Goal: Information Seeking & Learning: Learn about a topic

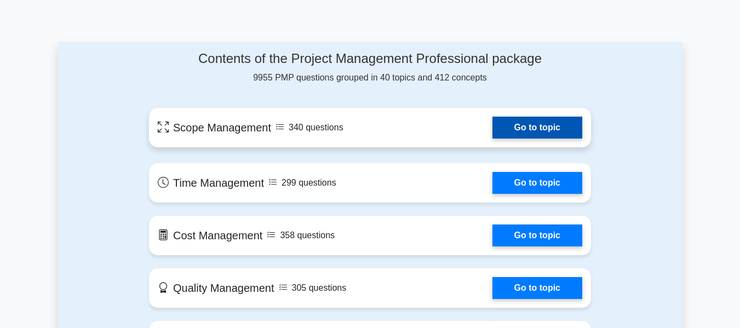
scroll to position [493, 0]
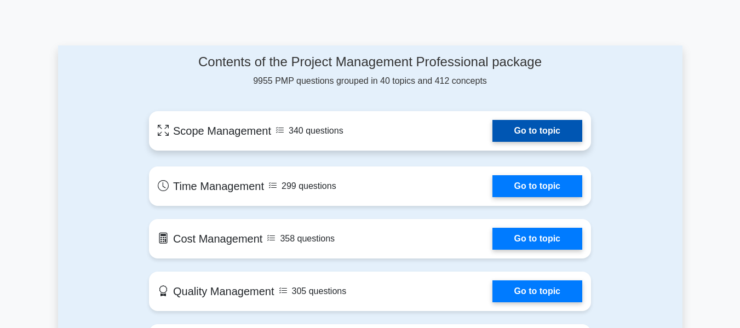
click at [511, 134] on link "Go to topic" at bounding box center [537, 131] width 90 height 22
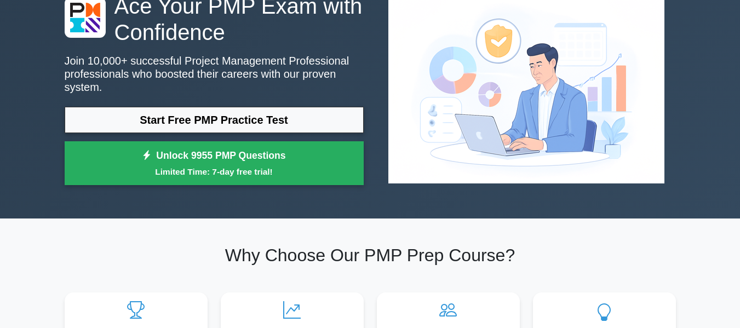
scroll to position [0, 0]
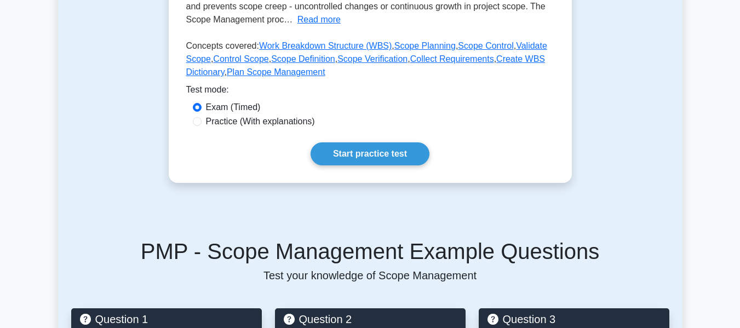
scroll to position [274, 0]
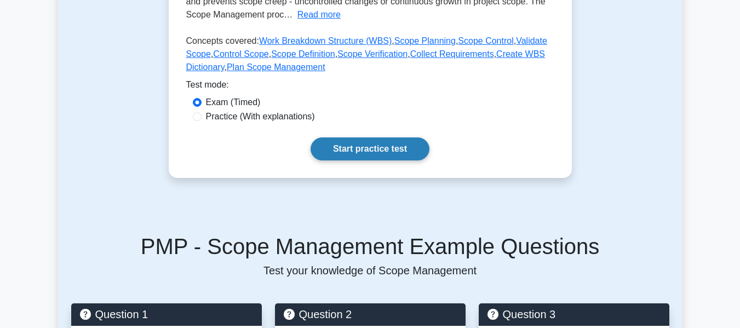
click at [377, 143] on link "Start practice test" at bounding box center [369, 148] width 119 height 23
